Goal: Transaction & Acquisition: Purchase product/service

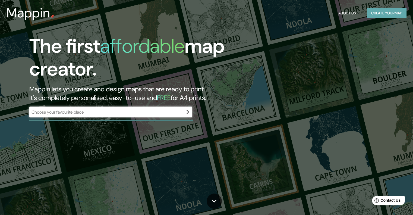
click at [380, 17] on button "Create your map" at bounding box center [387, 13] width 40 height 10
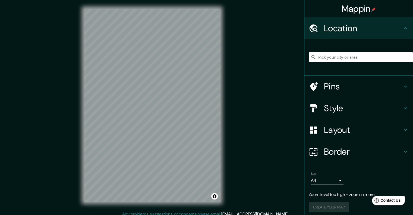
click at [329, 120] on div "Layout" at bounding box center [358, 130] width 109 height 22
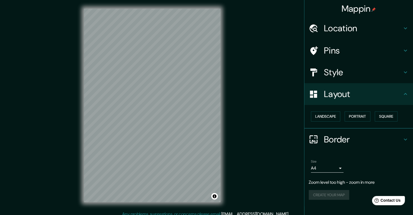
click at [326, 67] on h4 "Style" at bounding box center [363, 72] width 78 height 11
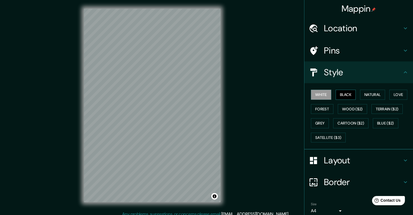
click at [345, 95] on button "Black" at bounding box center [345, 95] width 20 height 10
click at [372, 95] on button "Natural" at bounding box center [372, 95] width 25 height 10
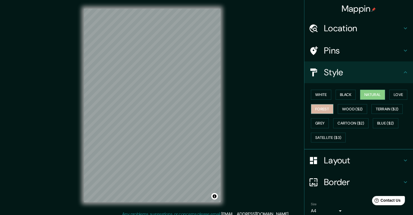
click at [322, 107] on button "Forest" at bounding box center [322, 109] width 23 height 10
click at [342, 110] on button "Wood ($2)" at bounding box center [352, 109] width 29 height 10
click at [322, 110] on button "Forest" at bounding box center [322, 109] width 23 height 10
click at [319, 122] on button "Grey" at bounding box center [320, 123] width 18 height 10
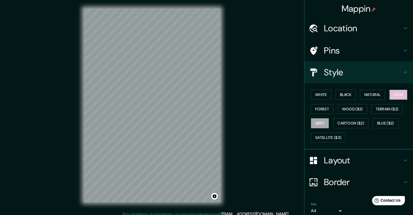
click at [399, 97] on button "Love" at bounding box center [398, 95] width 18 height 10
click at [317, 110] on button "Forest" at bounding box center [322, 109] width 23 height 10
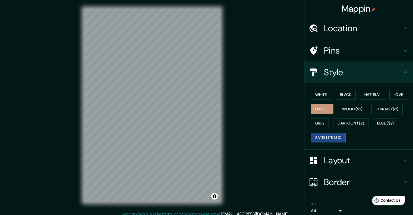
click at [331, 136] on button "Satellite ($3)" at bounding box center [328, 137] width 35 height 10
click at [385, 121] on button "Blue ($2)" at bounding box center [386, 123] width 26 height 10
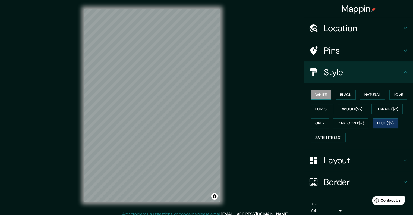
click at [311, 97] on button "White" at bounding box center [321, 95] width 20 height 10
click at [338, 96] on button "Black" at bounding box center [345, 95] width 20 height 10
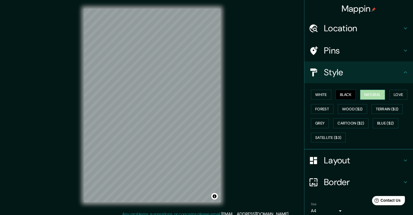
click at [372, 96] on button "Natural" at bounding box center [372, 95] width 25 height 10
click at [320, 110] on button "Forest" at bounding box center [322, 109] width 23 height 10
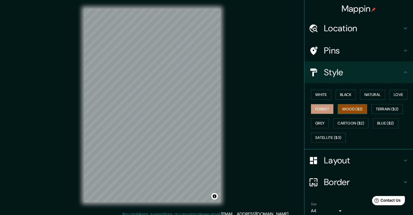
click at [345, 109] on button "Wood ($2)" at bounding box center [352, 109] width 29 height 10
click at [378, 108] on button "Terrain ($2)" at bounding box center [386, 109] width 31 height 10
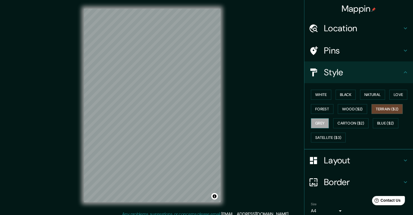
click at [316, 126] on button "Grey" at bounding box center [320, 123] width 18 height 10
click at [320, 107] on button "Forest" at bounding box center [322, 109] width 23 height 10
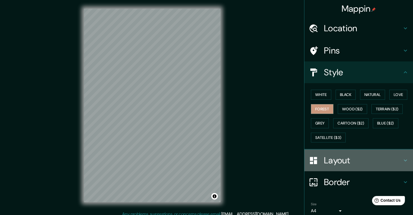
click at [329, 158] on h4 "Layout" at bounding box center [363, 160] width 78 height 11
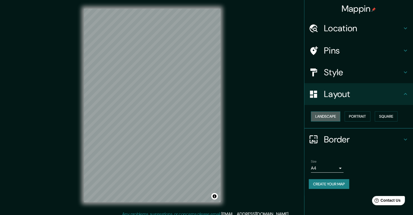
click at [334, 118] on button "Landscape" at bounding box center [325, 116] width 29 height 10
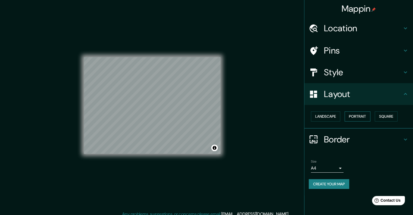
click at [361, 114] on button "Portrait" at bounding box center [357, 116] width 26 height 10
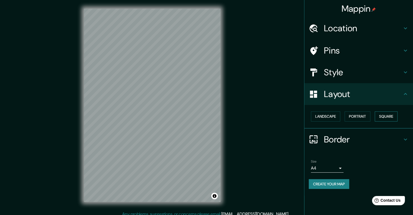
click at [388, 116] on button "Square" at bounding box center [385, 116] width 23 height 10
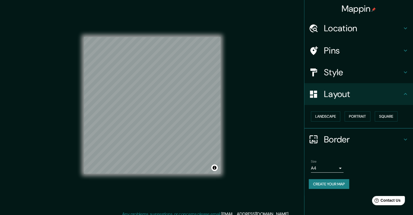
click at [355, 138] on h4 "Border" at bounding box center [363, 139] width 78 height 11
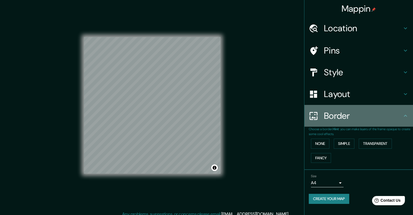
click at [347, 121] on h4 "Border" at bounding box center [363, 115] width 78 height 11
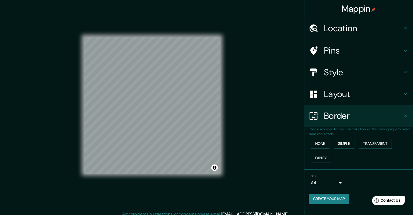
scroll to position [4, 0]
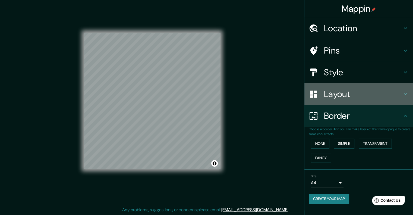
click at [331, 95] on h4 "Layout" at bounding box center [363, 93] width 78 height 11
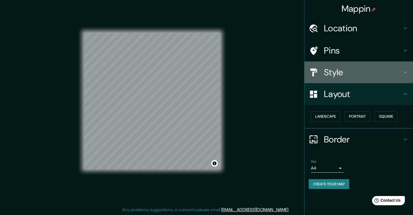
click at [332, 77] on h4 "Style" at bounding box center [363, 72] width 78 height 11
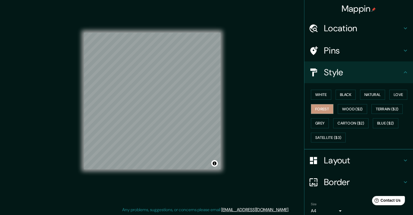
click at [335, 45] on h4 "Pins" at bounding box center [363, 50] width 78 height 11
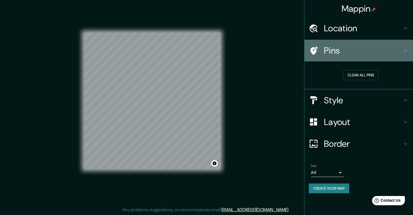
drag, startPoint x: 329, startPoint y: 40, endPoint x: 329, endPoint y: 43, distance: 2.7
click at [329, 42] on div "Pins" at bounding box center [358, 51] width 109 height 22
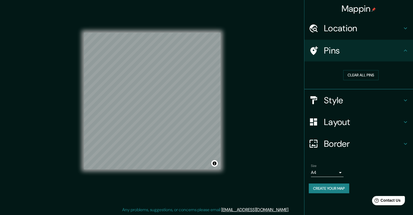
click at [329, 45] on h4 "Pins" at bounding box center [363, 50] width 78 height 11
click at [376, 50] on h4 "Pins" at bounding box center [363, 50] width 78 height 11
